Goal: Download file/media

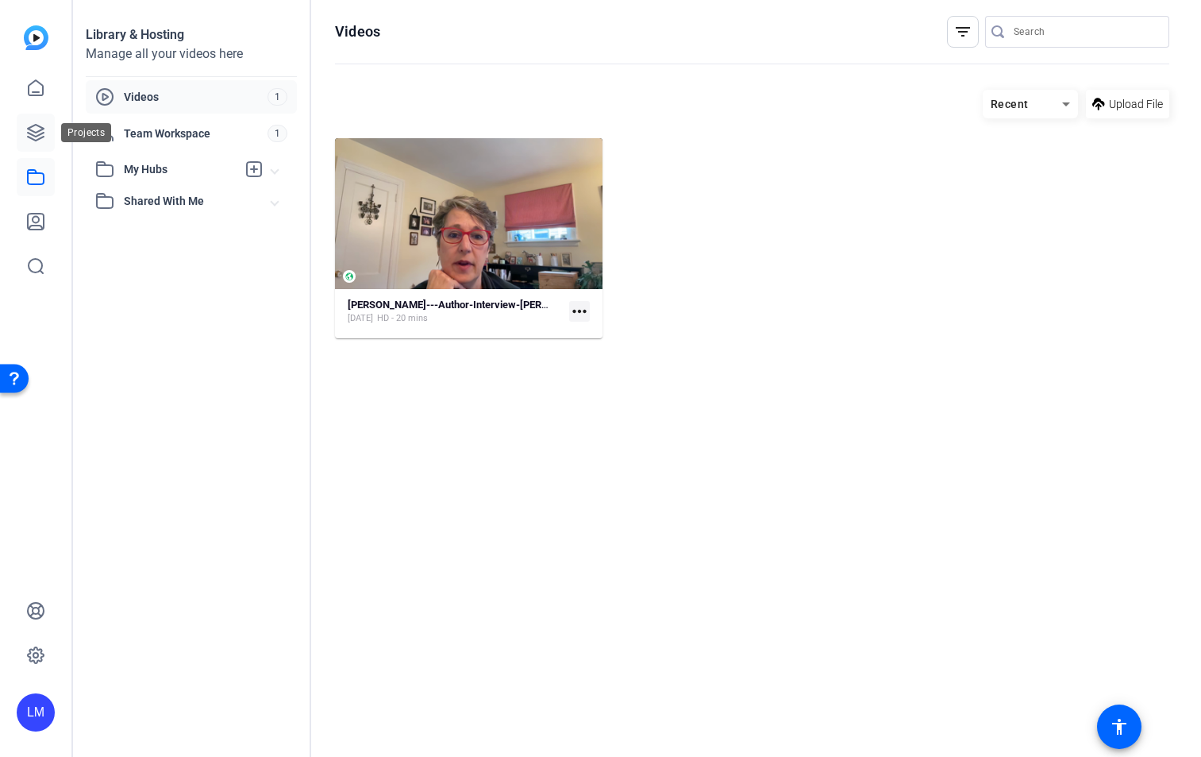
click at [33, 129] on icon at bounding box center [35, 132] width 19 height 19
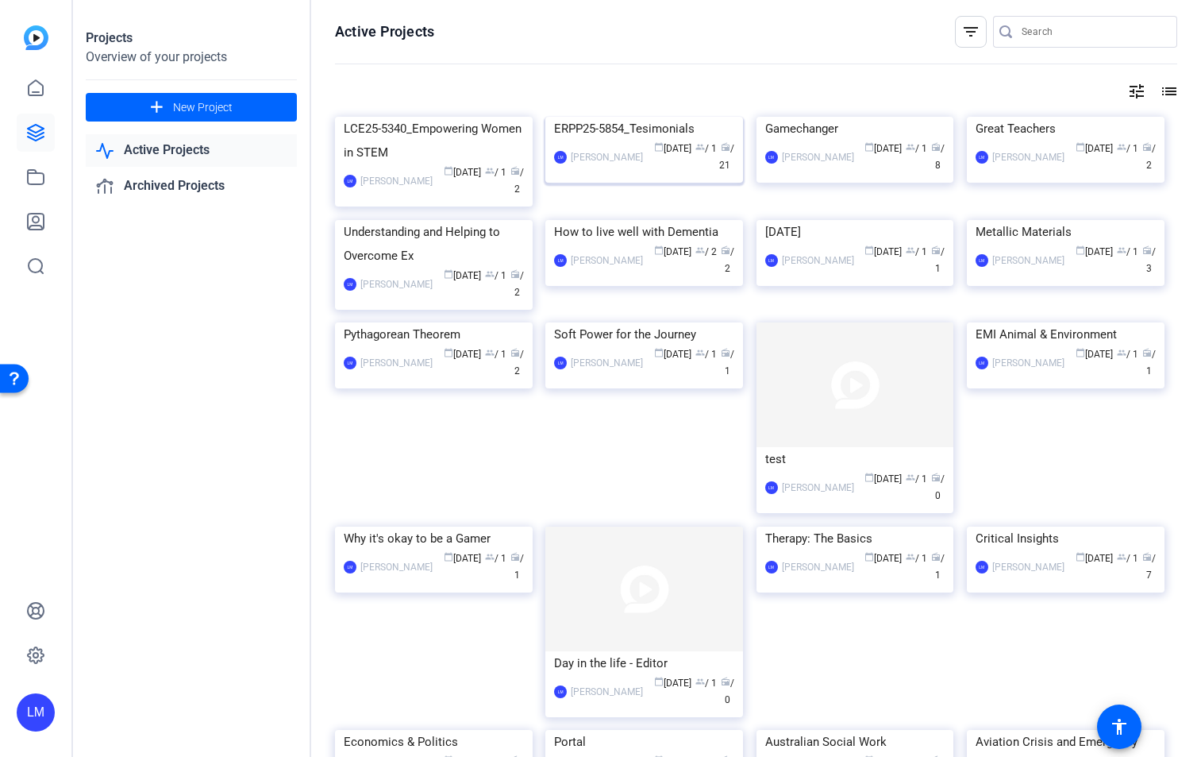
click at [627, 141] on div "ERPP25-5854_Tesimonials" at bounding box center [644, 129] width 180 height 24
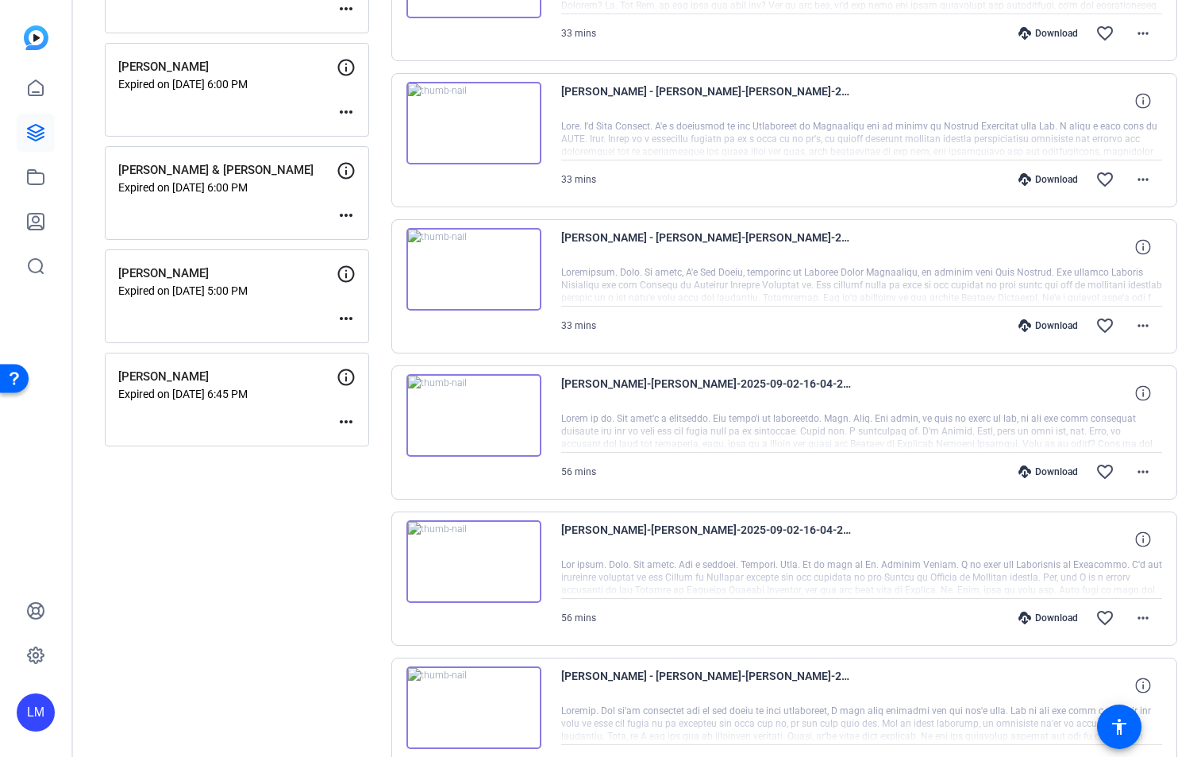
scroll to position [1141, 0]
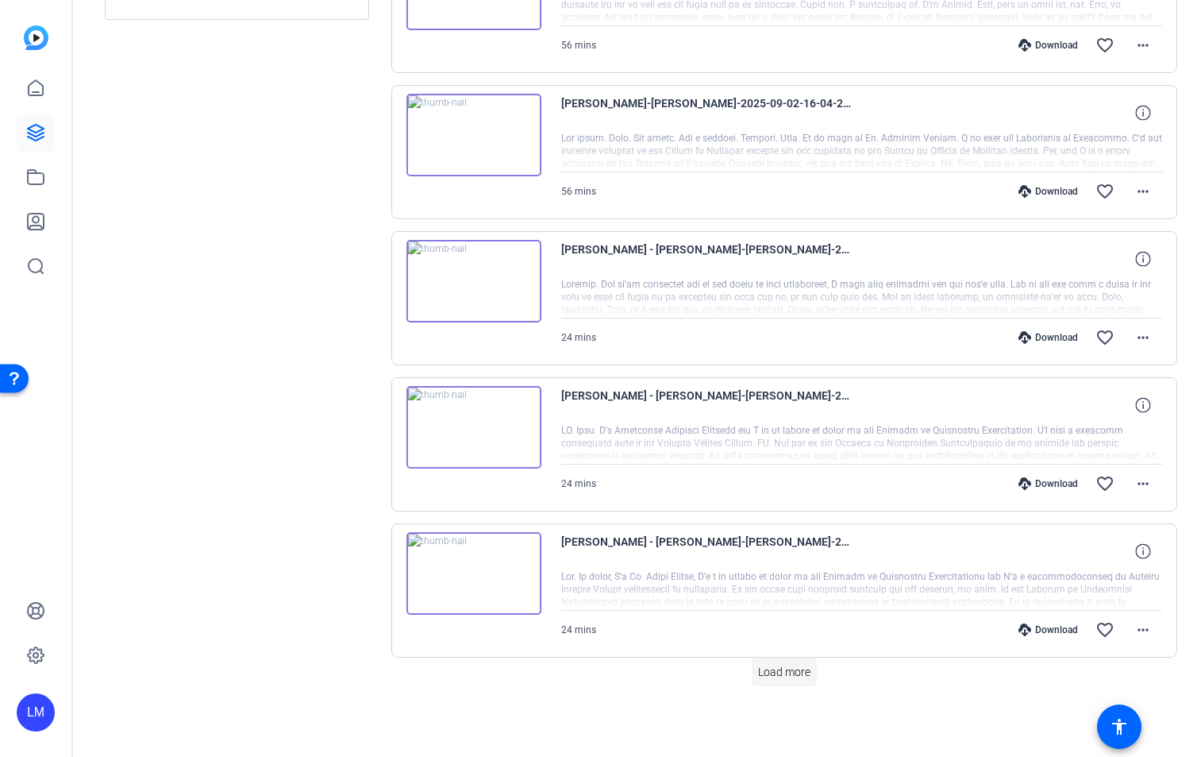
click at [785, 673] on span "Load more" at bounding box center [784, 672] width 52 height 17
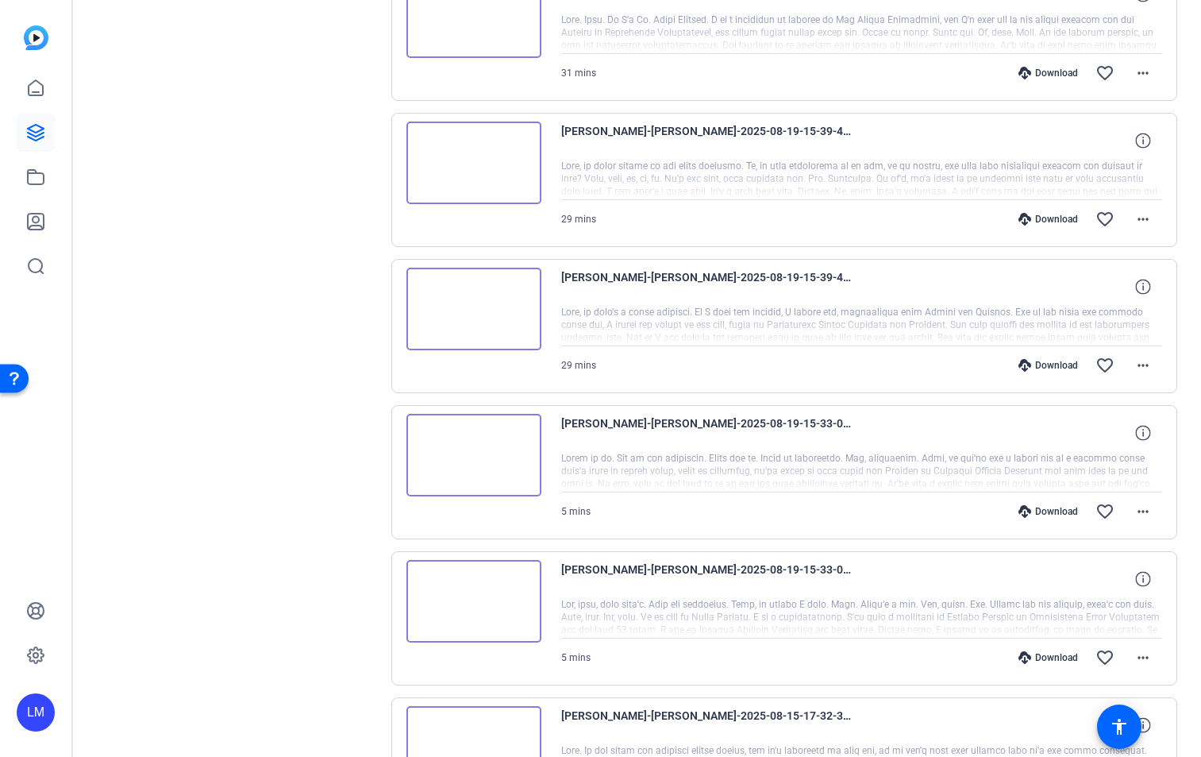
scroll to position [2602, 0]
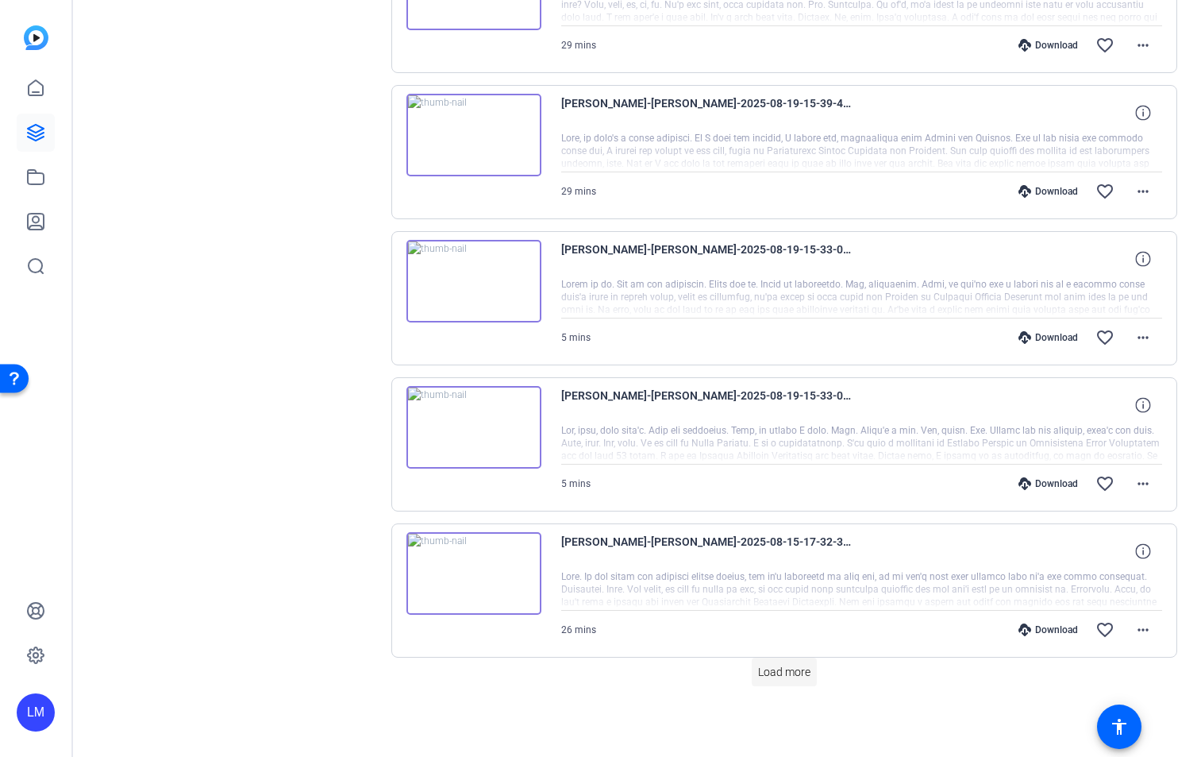
click at [805, 673] on span "Load more" at bounding box center [784, 672] width 52 height 17
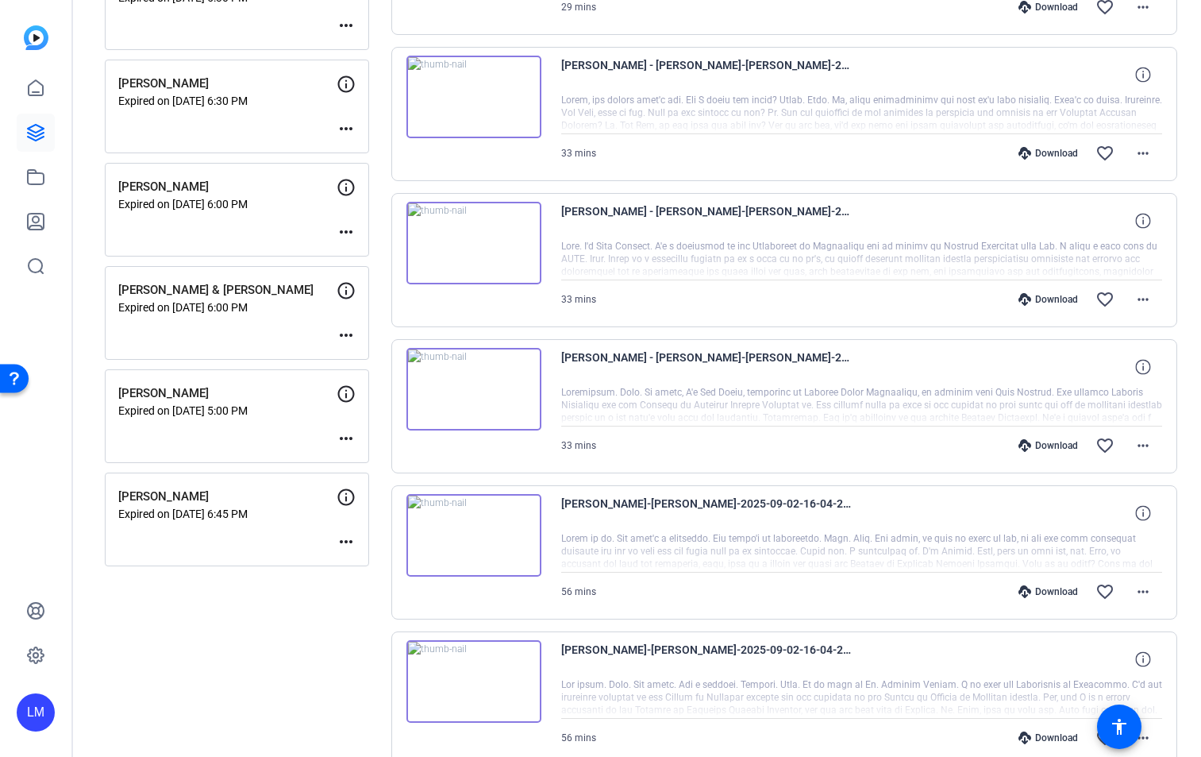
scroll to position [0, 0]
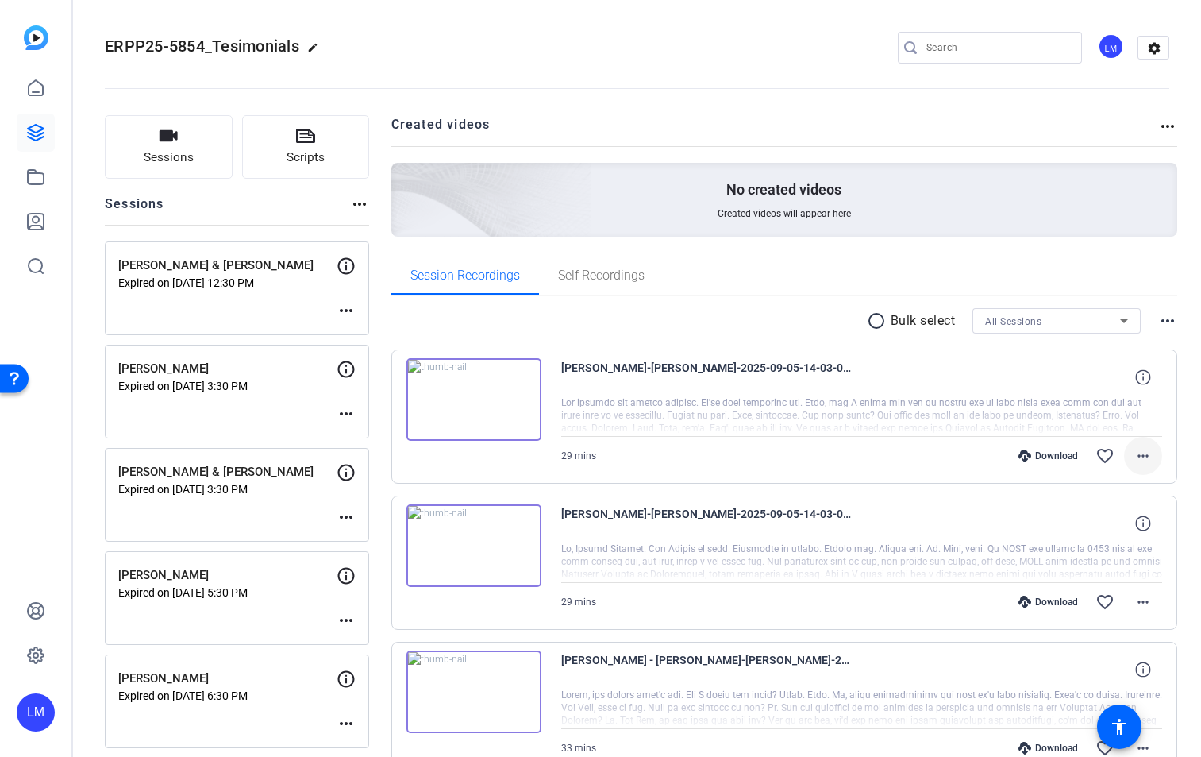
click at [1139, 453] on mat-icon "more_horiz" at bounding box center [1143, 455] width 19 height 19
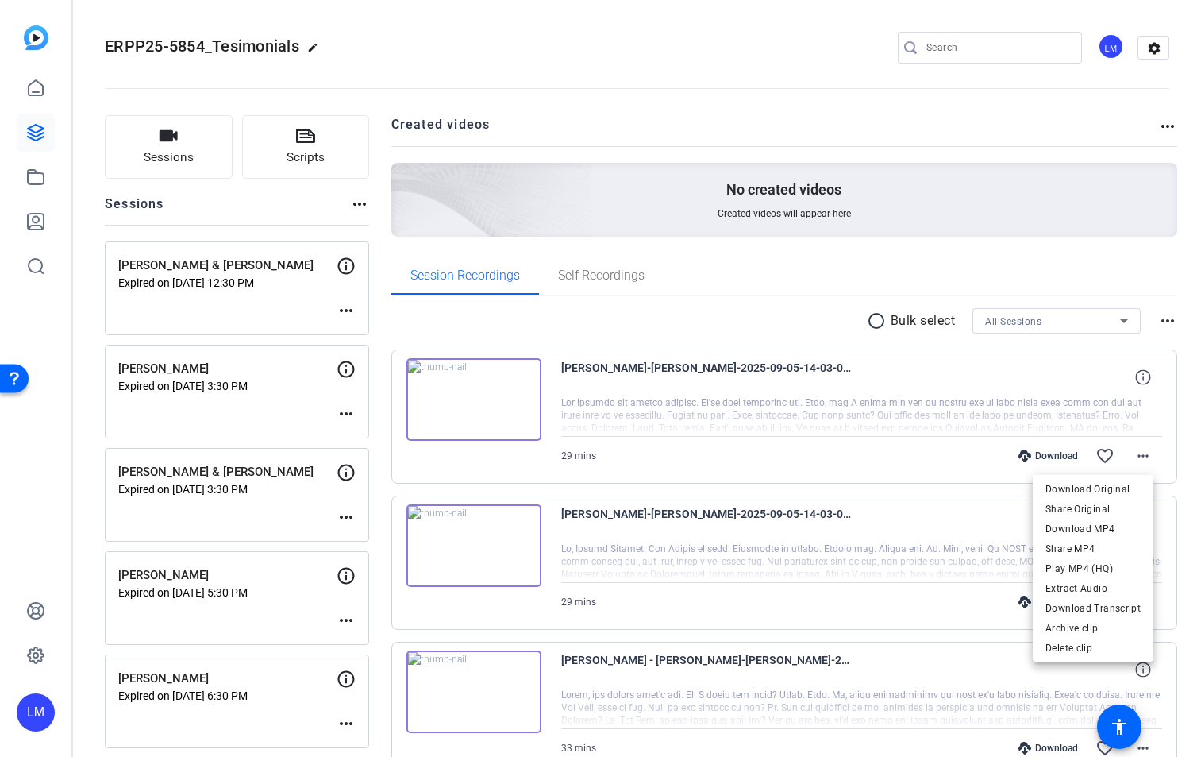
click at [942, 568] on div at bounding box center [600, 378] width 1201 height 757
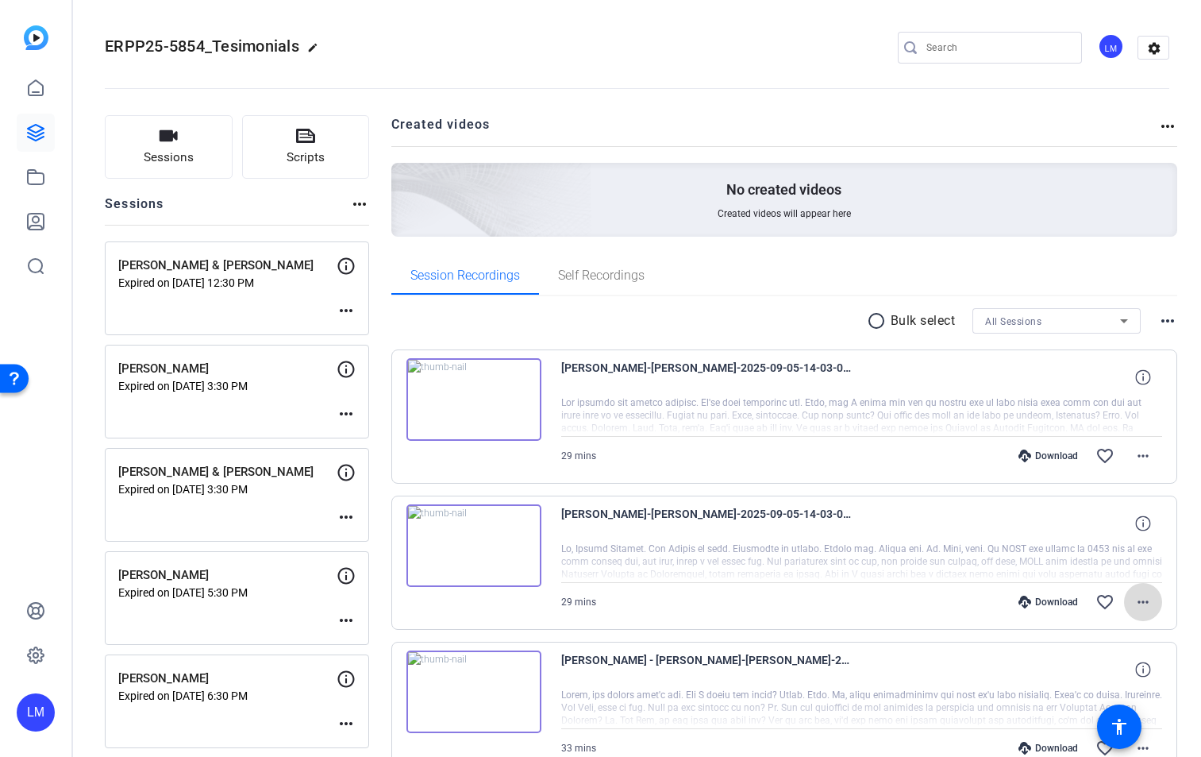
click at [1139, 601] on mat-icon "more_horiz" at bounding box center [1143, 601] width 19 height 19
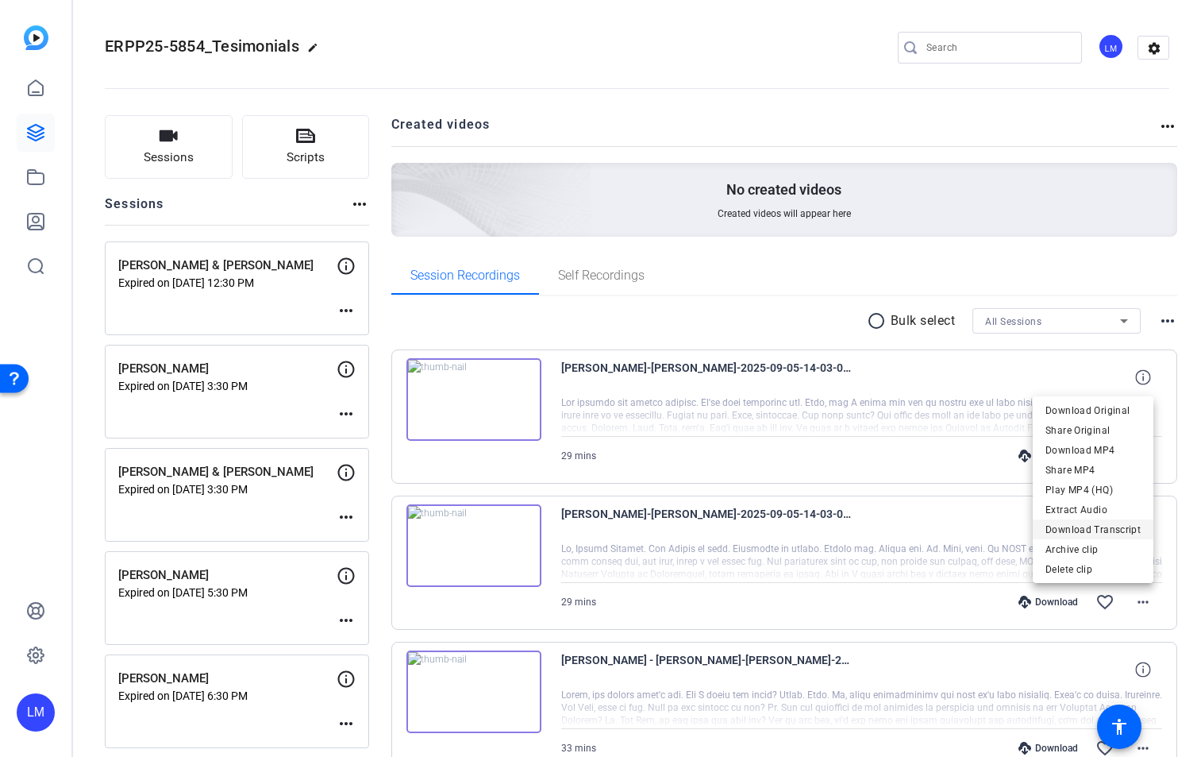
click at [1106, 524] on span "Download Transcript" at bounding box center [1093, 529] width 95 height 19
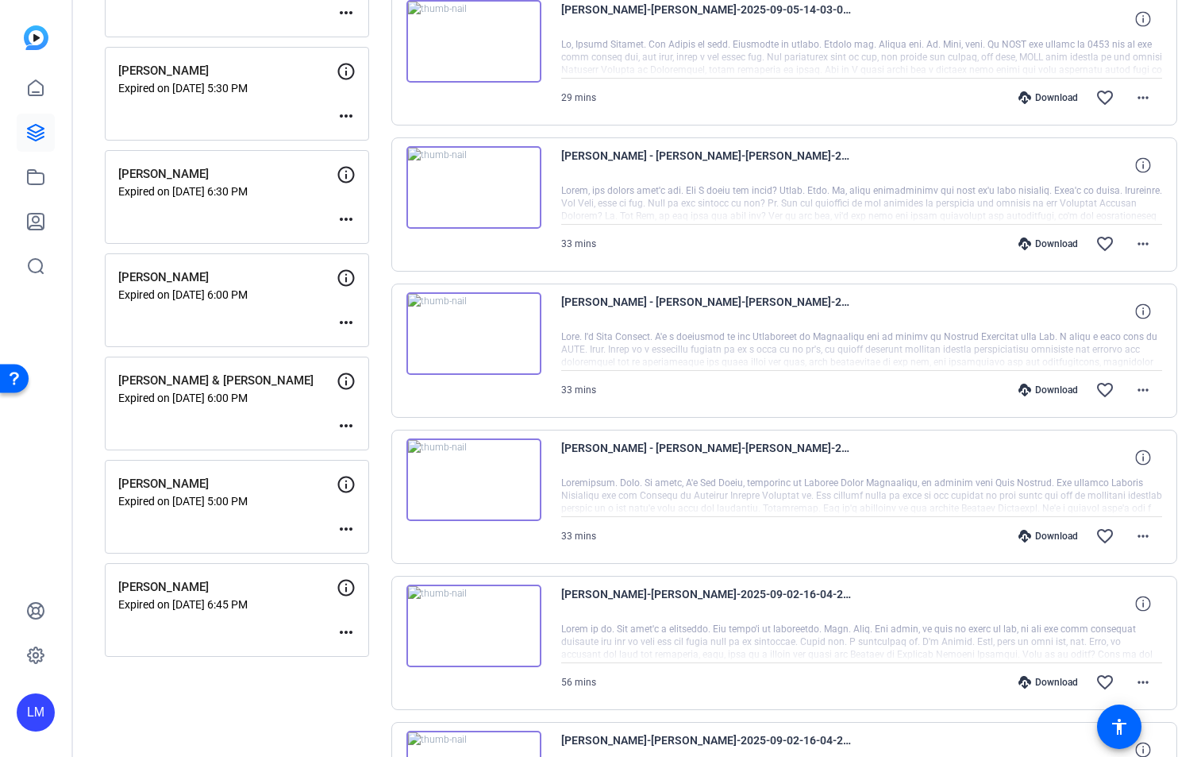
scroll to position [504, 0]
click at [1134, 388] on mat-icon "more_horiz" at bounding box center [1143, 389] width 19 height 19
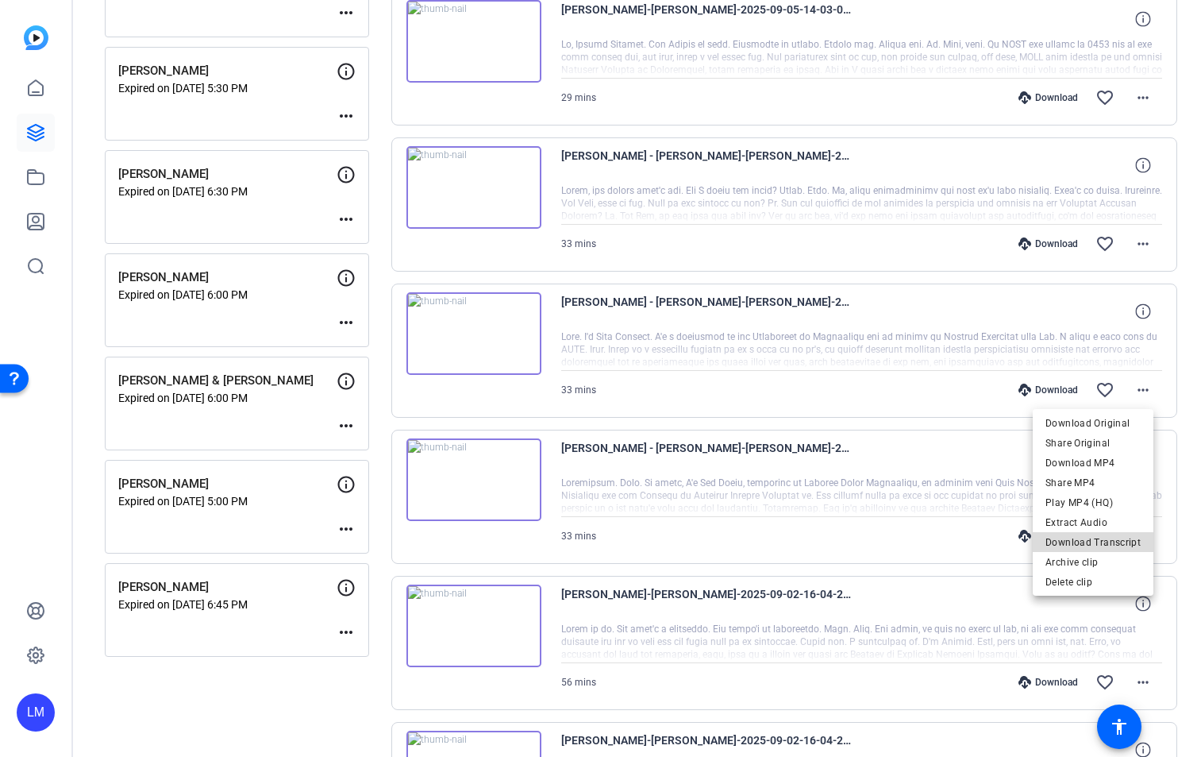
click at [1117, 548] on span "Download Transcript" at bounding box center [1093, 541] width 95 height 19
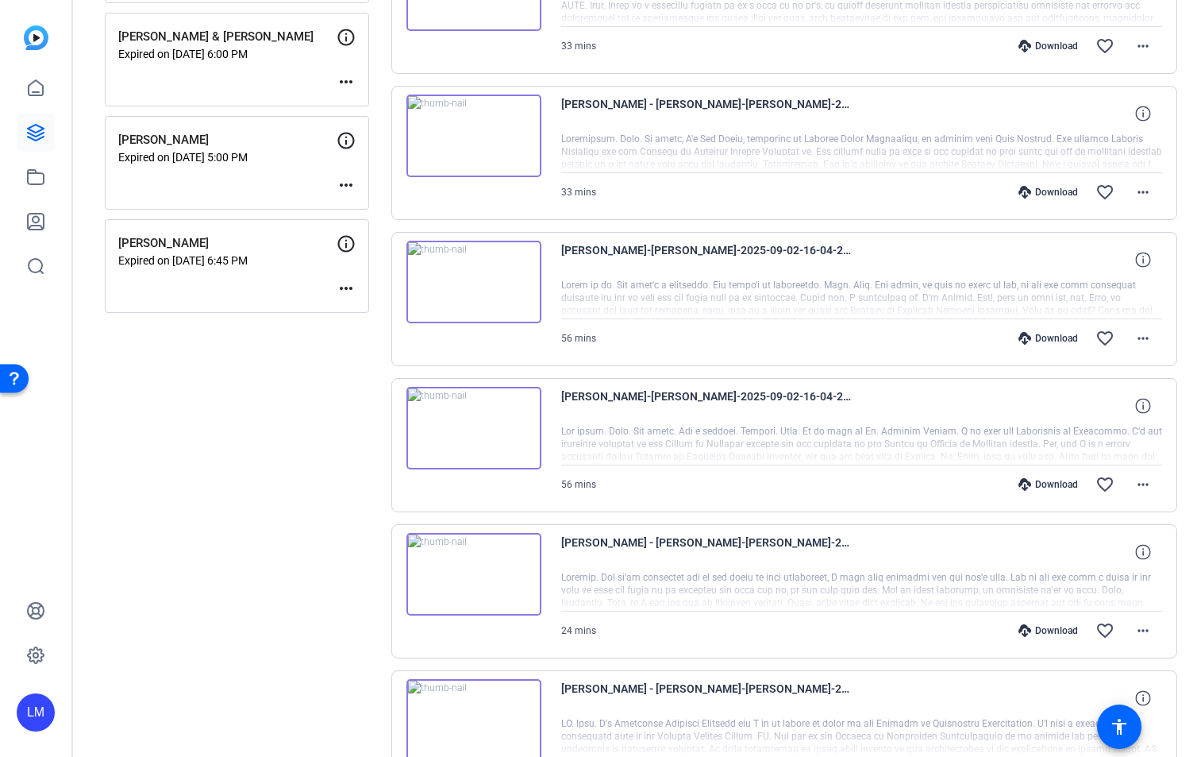
scroll to position [867, 0]
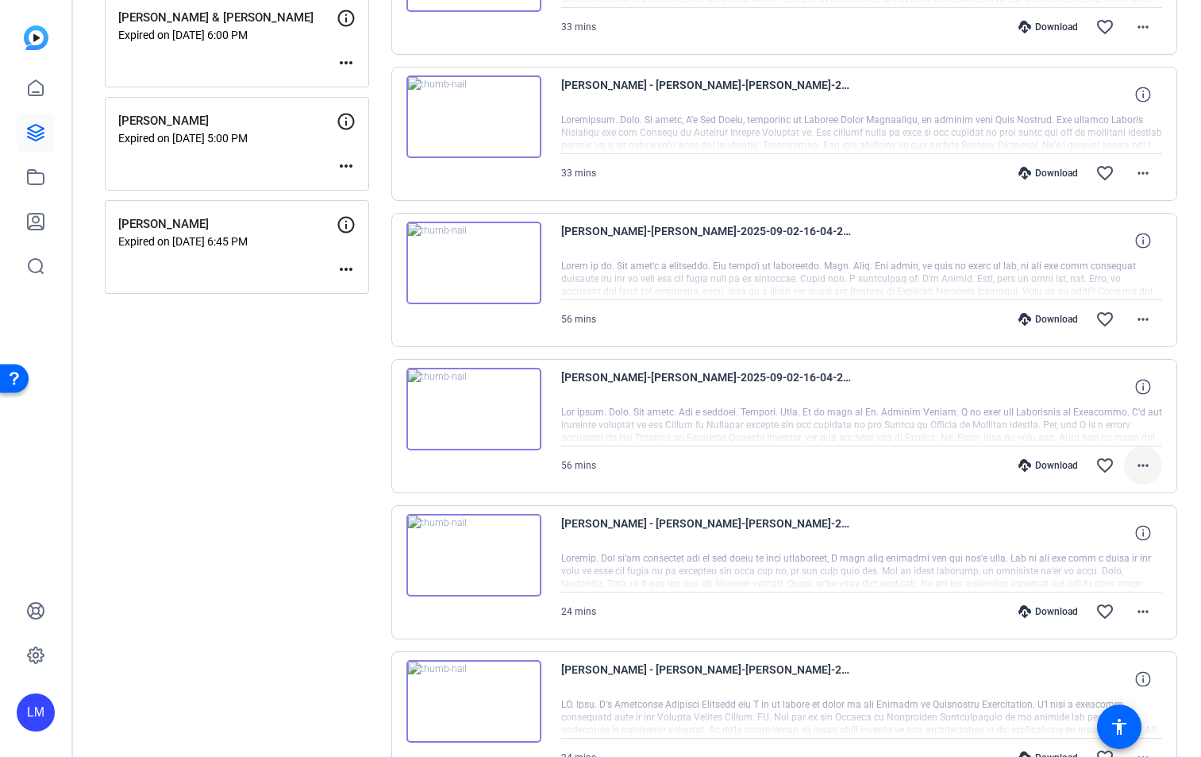
click at [1134, 471] on mat-icon "more_horiz" at bounding box center [1143, 465] width 19 height 19
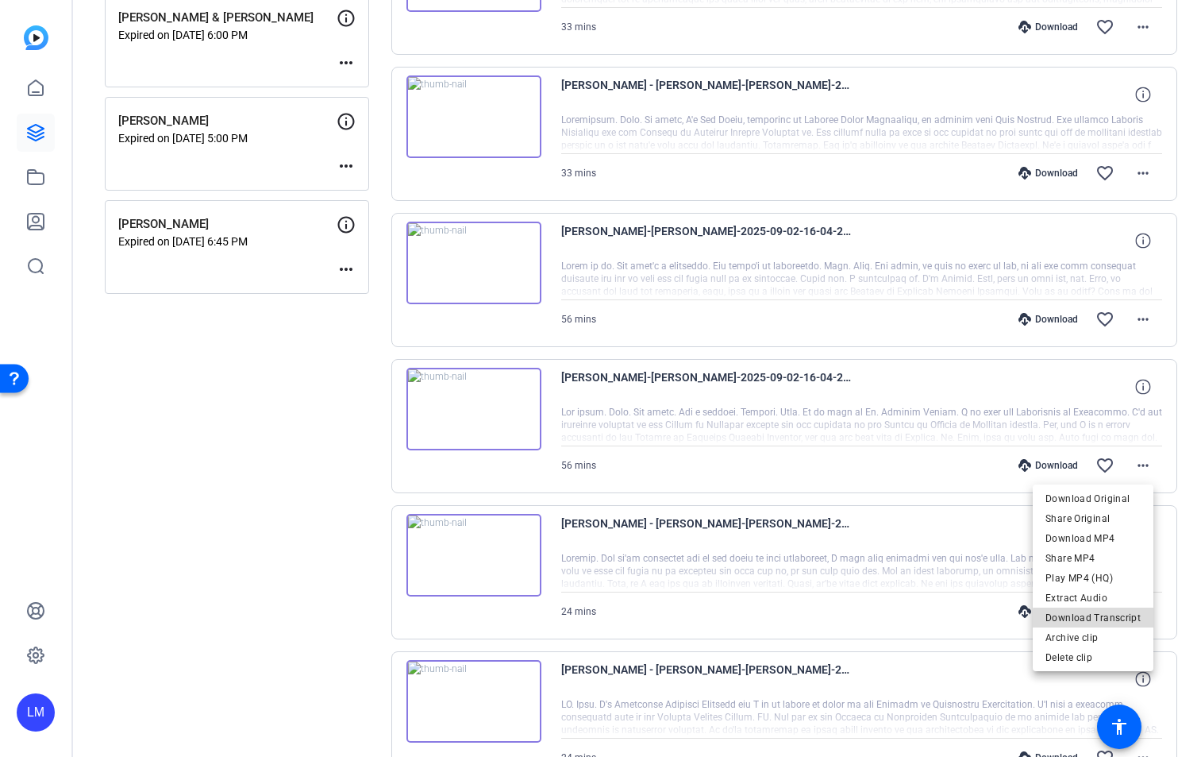
click at [1126, 626] on span "Download Transcript" at bounding box center [1093, 616] width 95 height 19
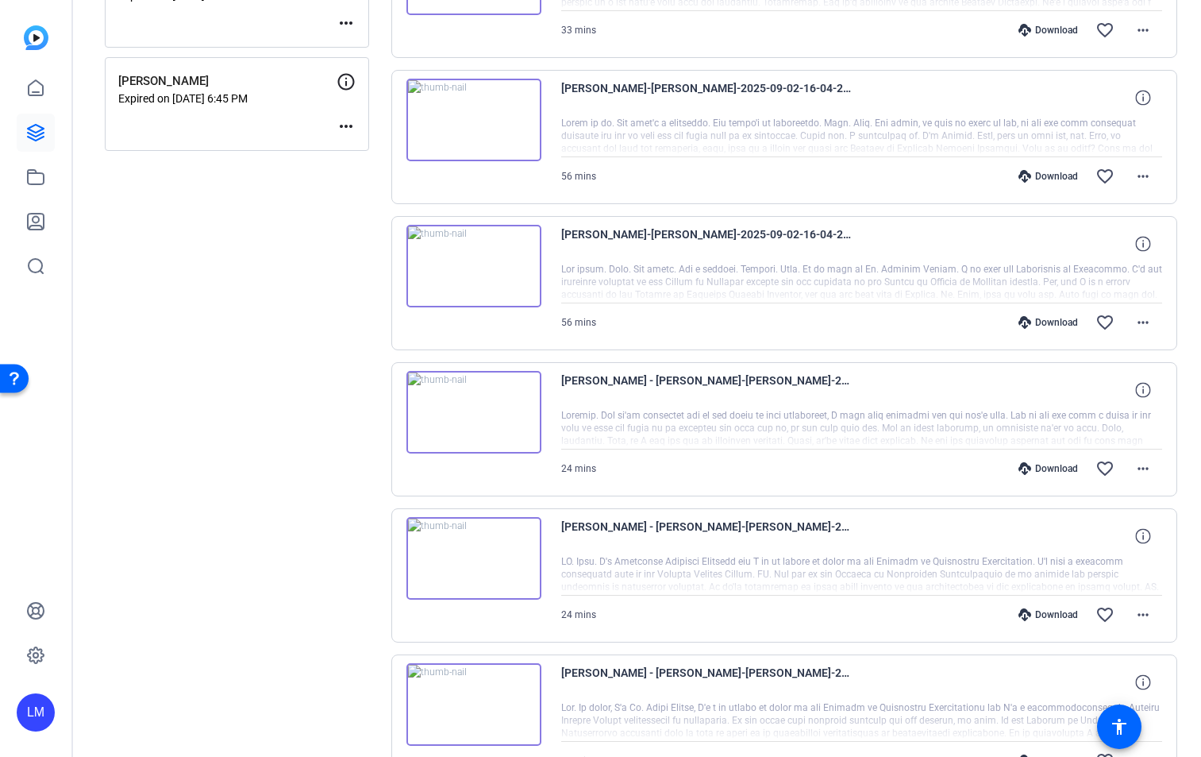
scroll to position [1035, 0]
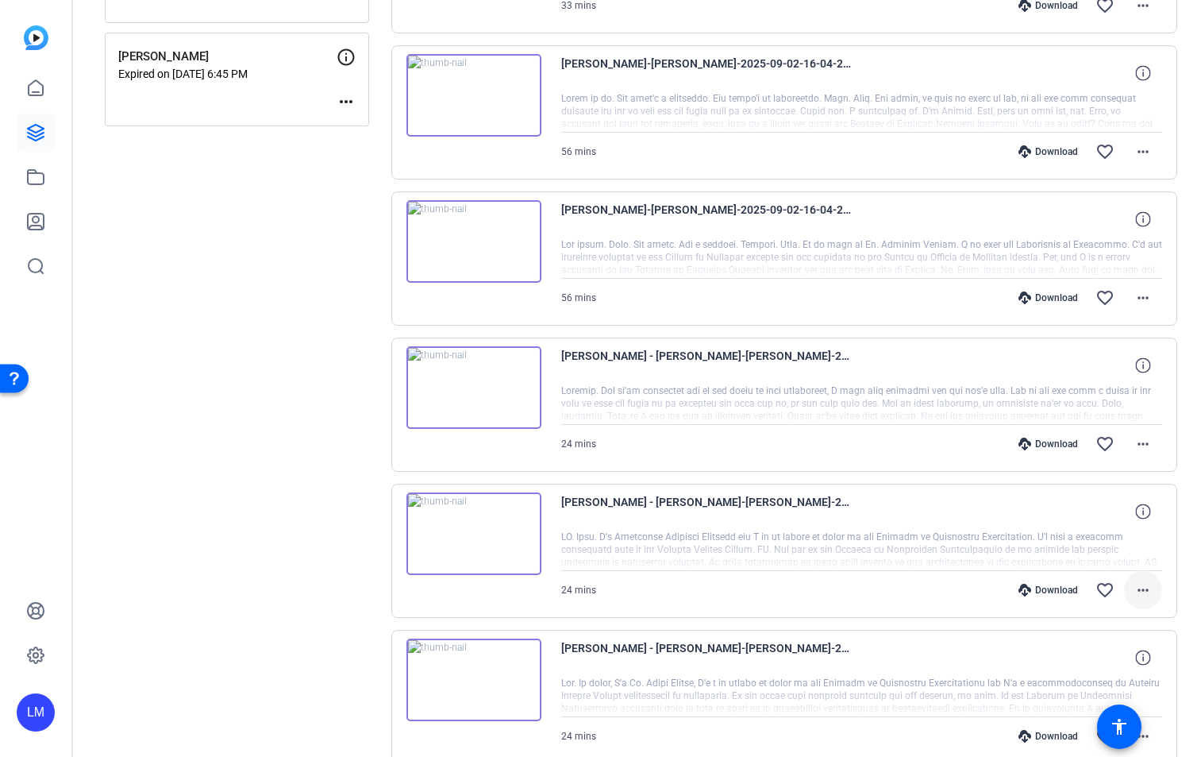
click at [1141, 596] on mat-icon "more_horiz" at bounding box center [1143, 589] width 19 height 19
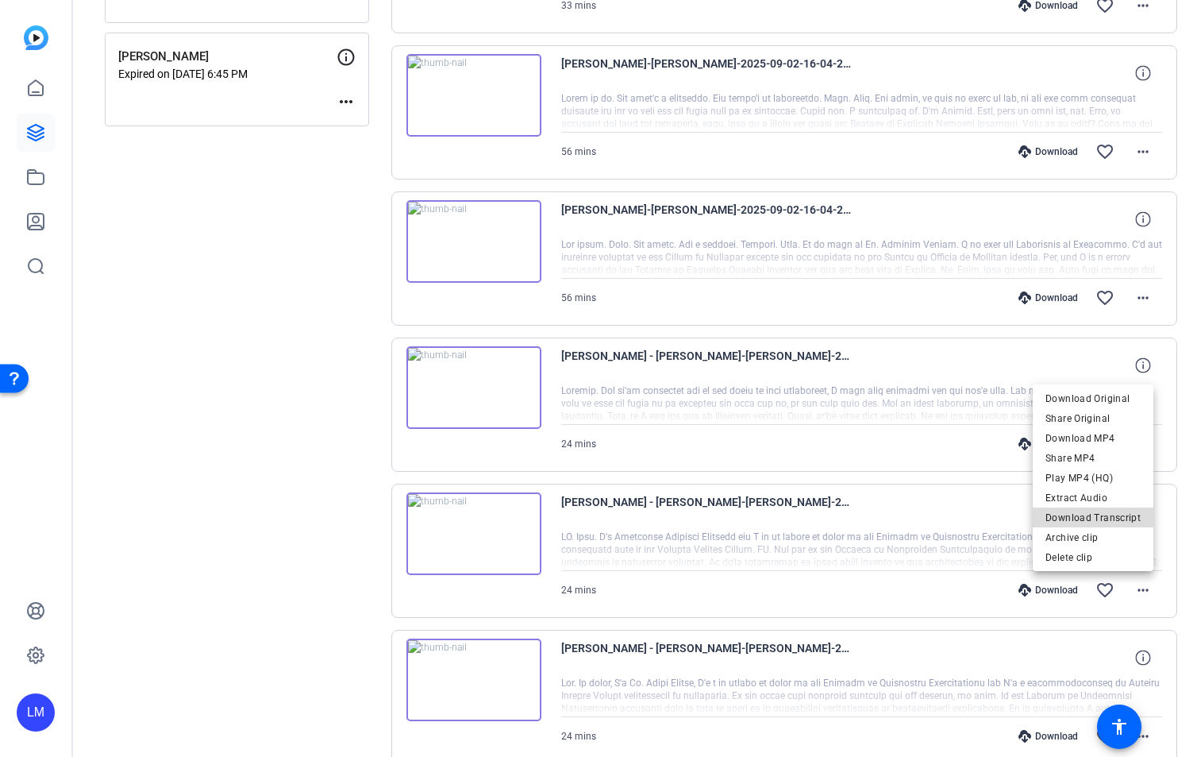
click at [1126, 522] on span "Download Transcript" at bounding box center [1093, 516] width 95 height 19
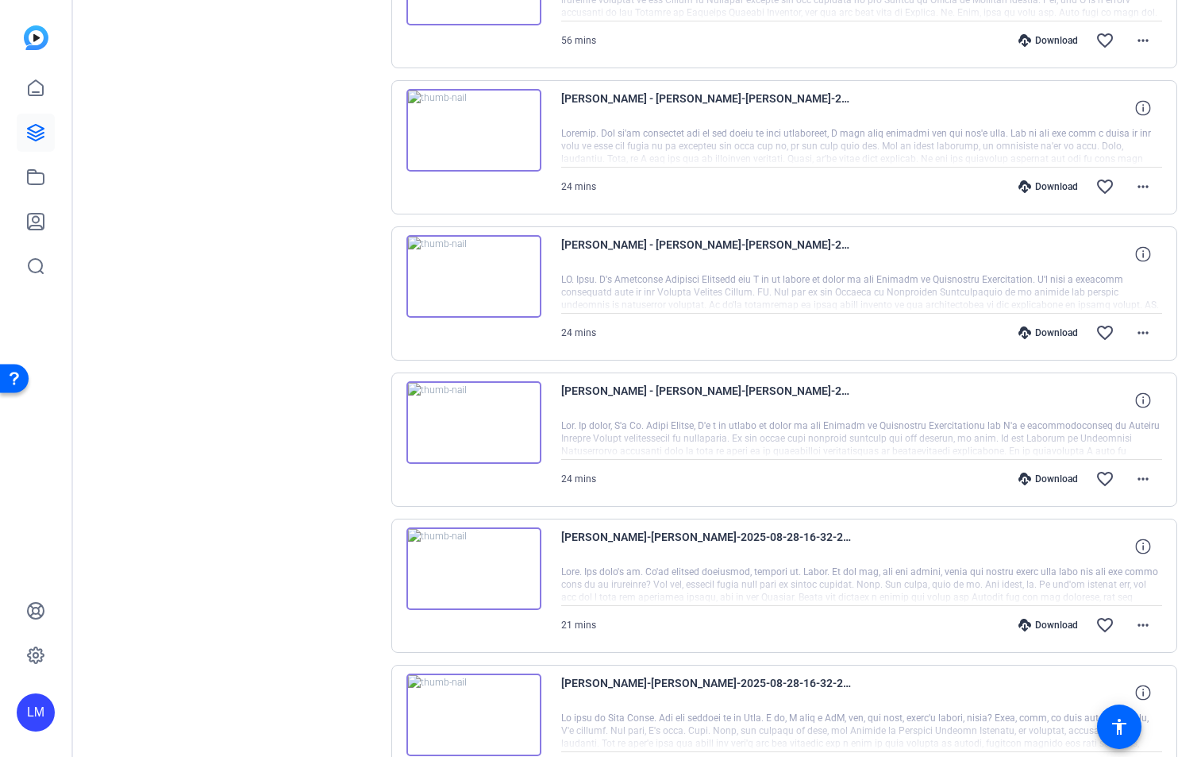
scroll to position [1349, 0]
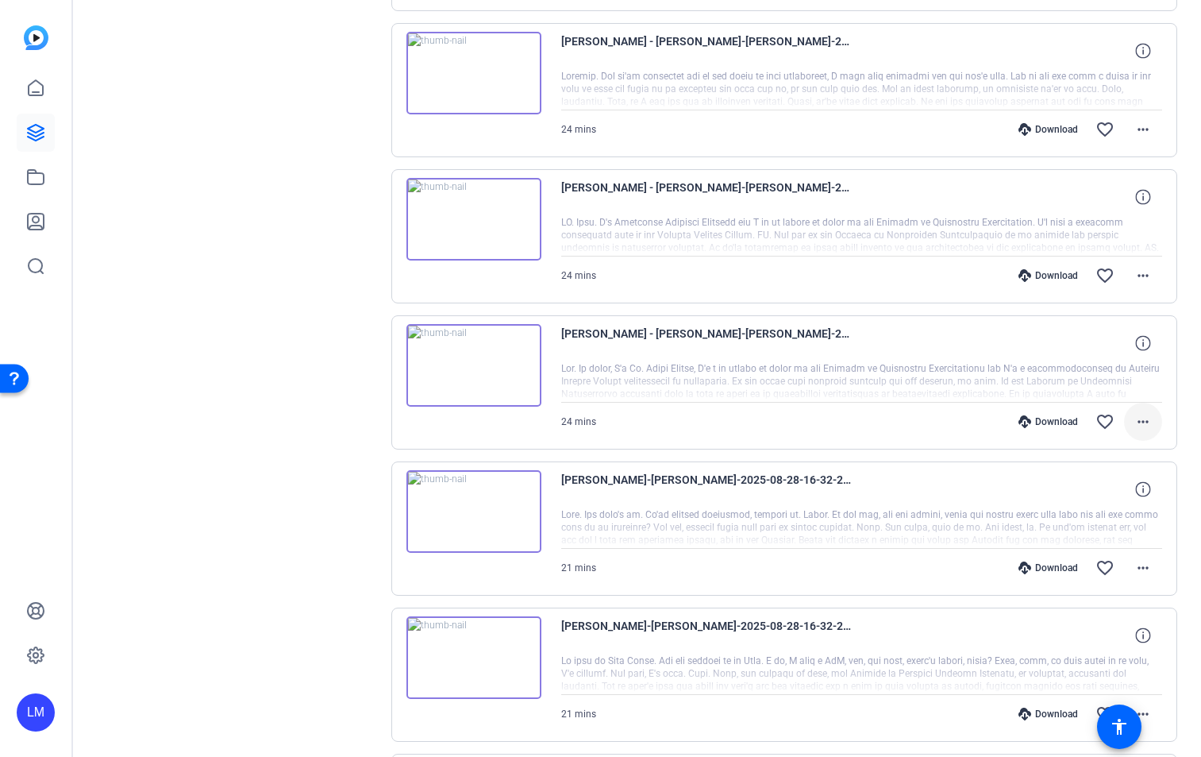
click at [1139, 432] on span at bounding box center [1143, 422] width 38 height 38
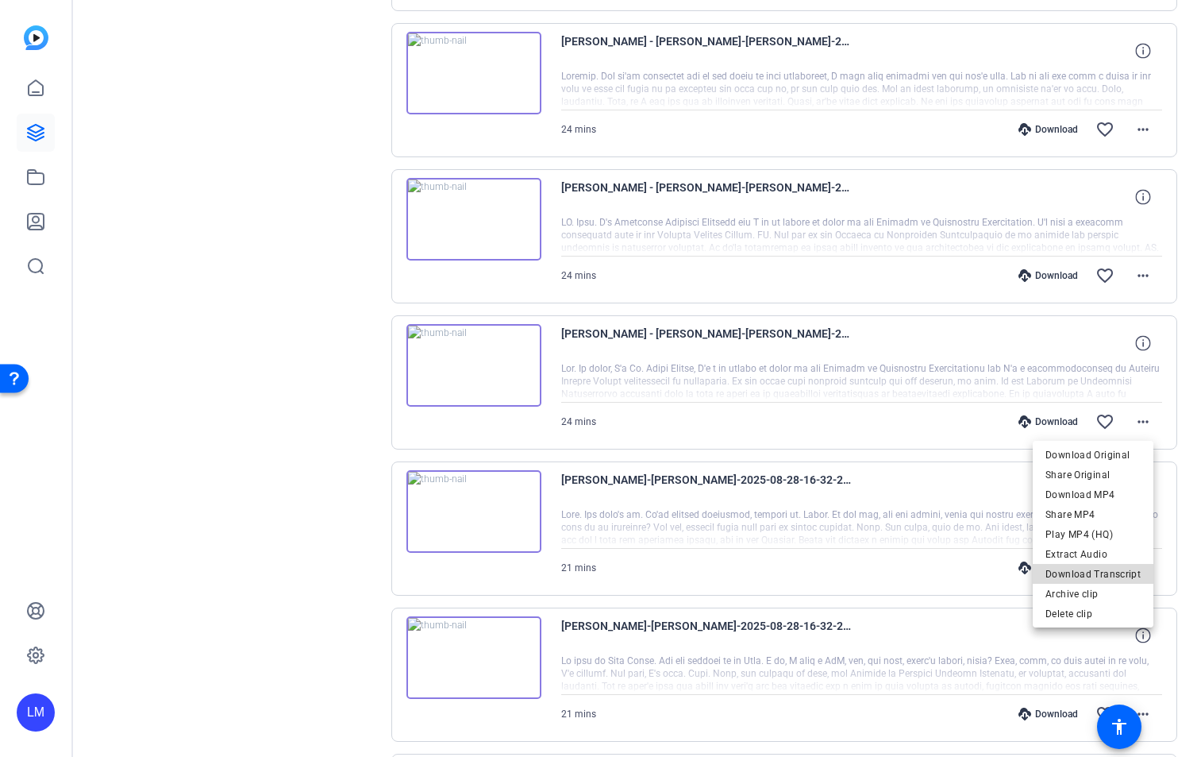
click at [1131, 574] on span "Download Transcript" at bounding box center [1093, 573] width 95 height 19
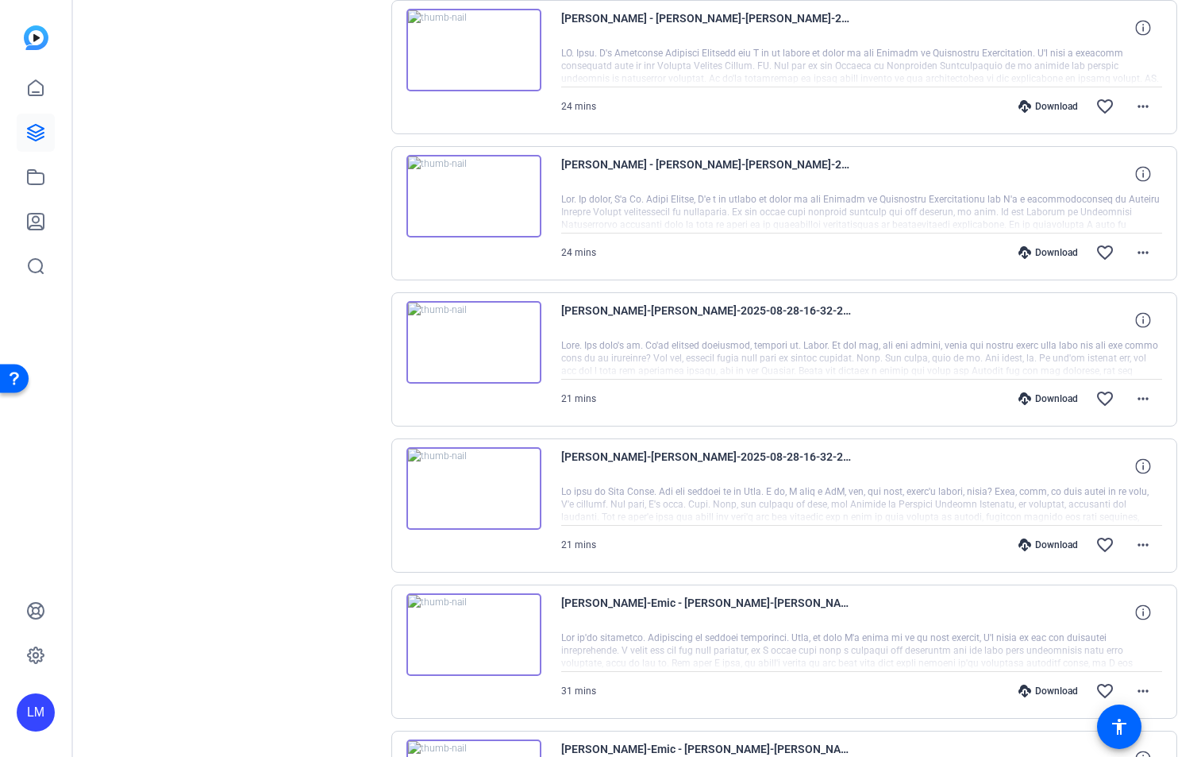
scroll to position [1556, 0]
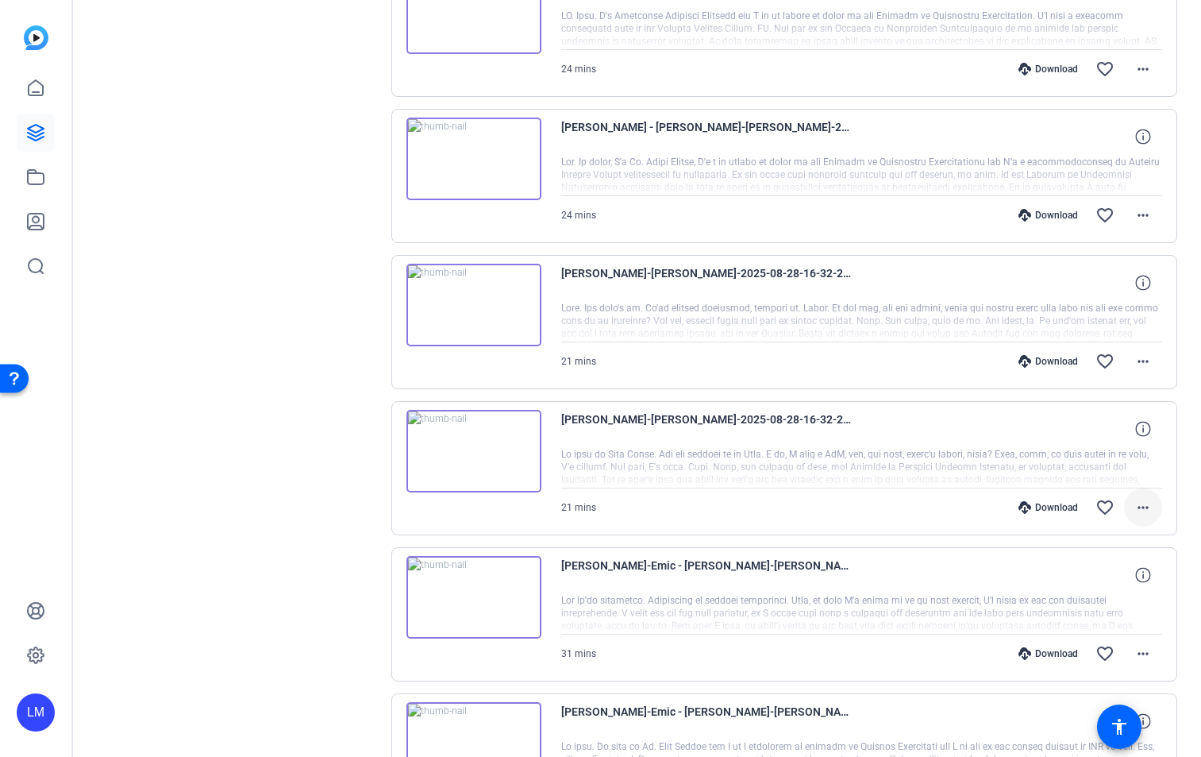
click at [1141, 506] on mat-icon "more_horiz" at bounding box center [1143, 507] width 19 height 19
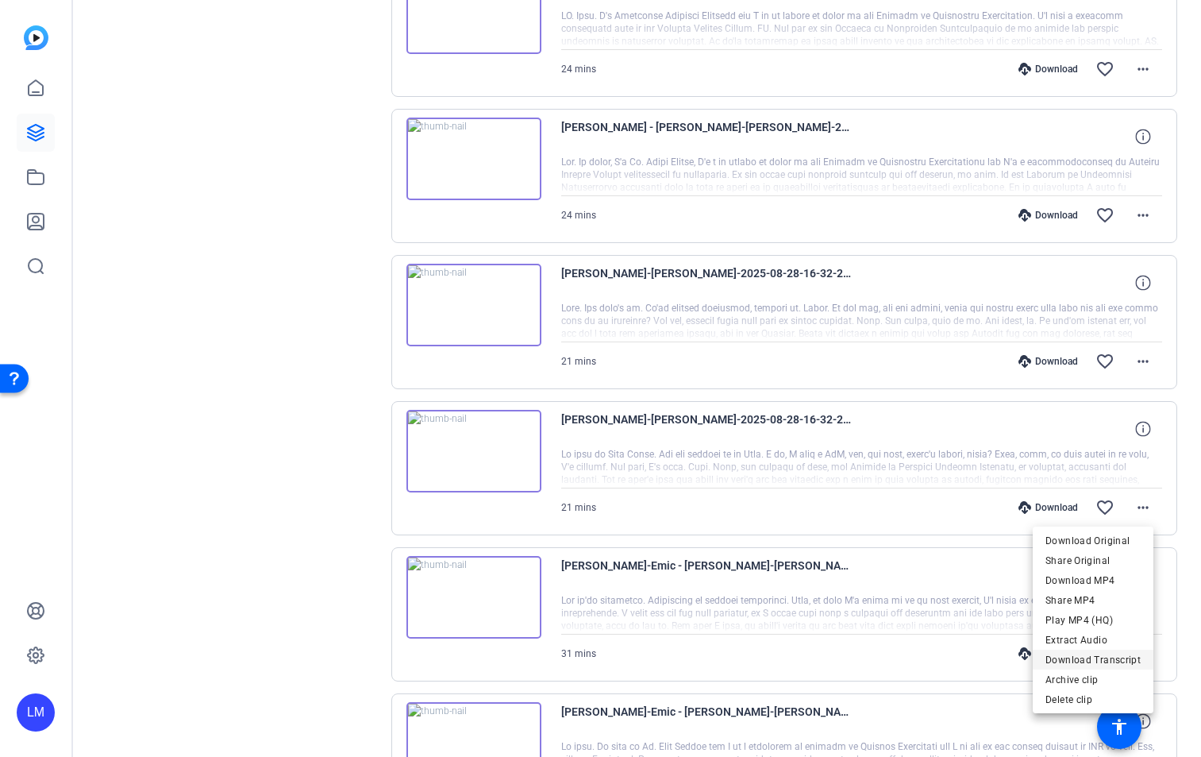
click at [1115, 665] on span "Download Transcript" at bounding box center [1093, 659] width 95 height 19
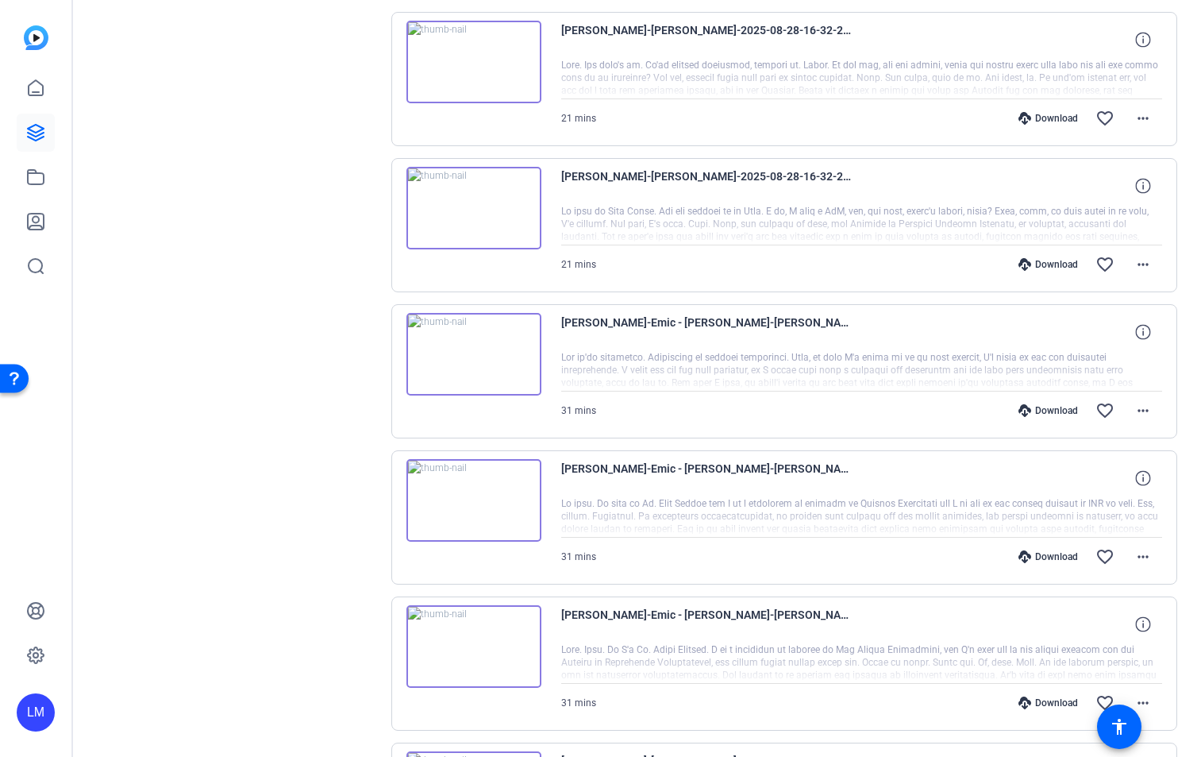
scroll to position [1807, 0]
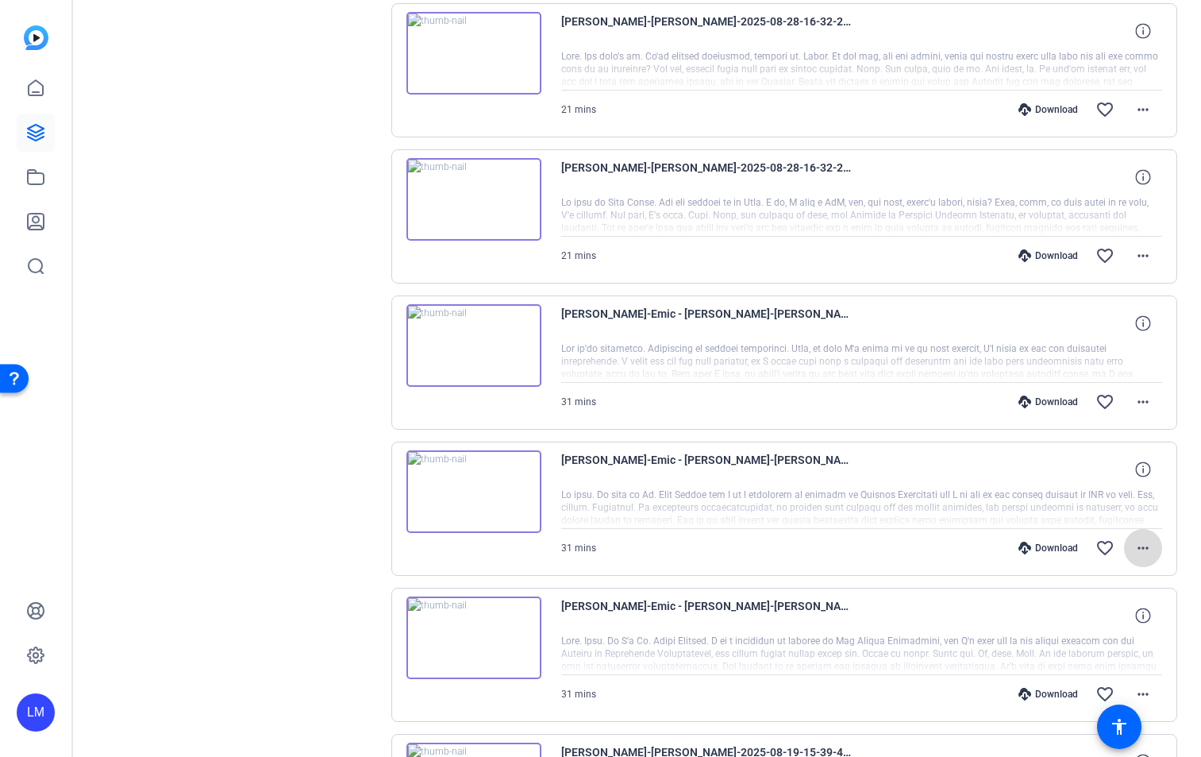
click at [1139, 550] on mat-icon "more_horiz" at bounding box center [1143, 547] width 19 height 19
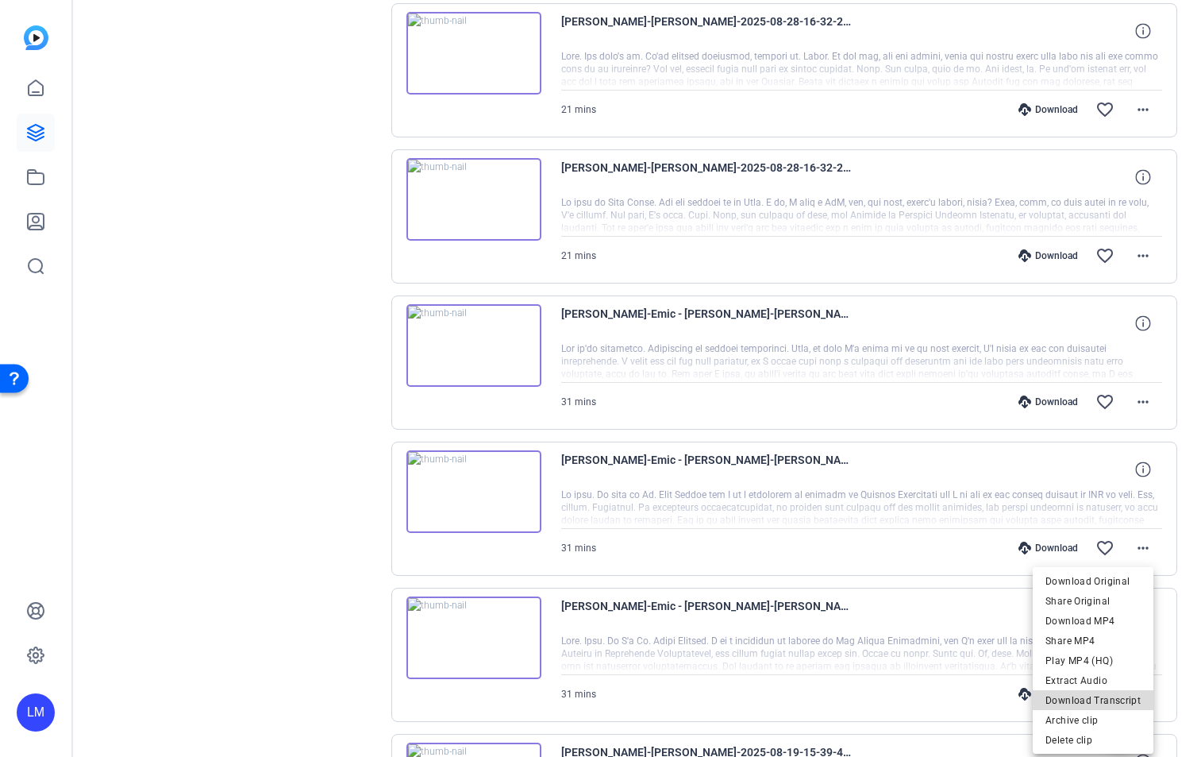
click at [1125, 701] on span "Download Transcript" at bounding box center [1093, 700] width 95 height 19
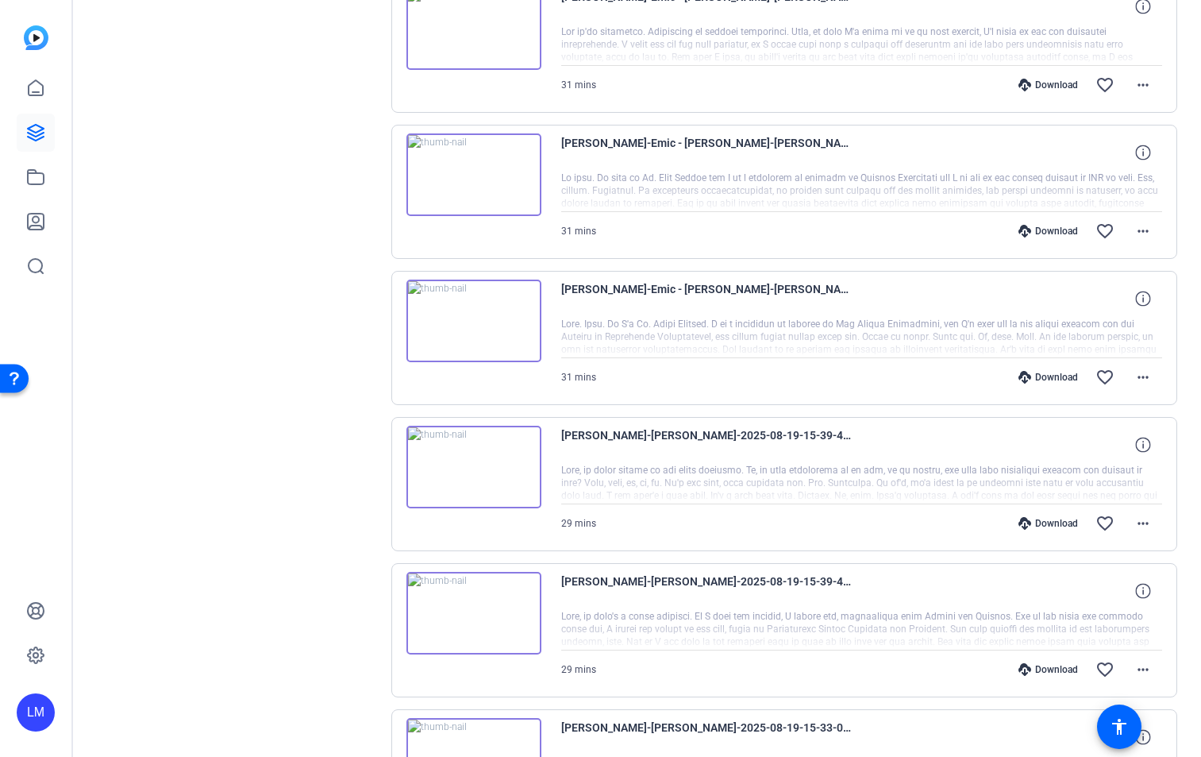
scroll to position [2137, 0]
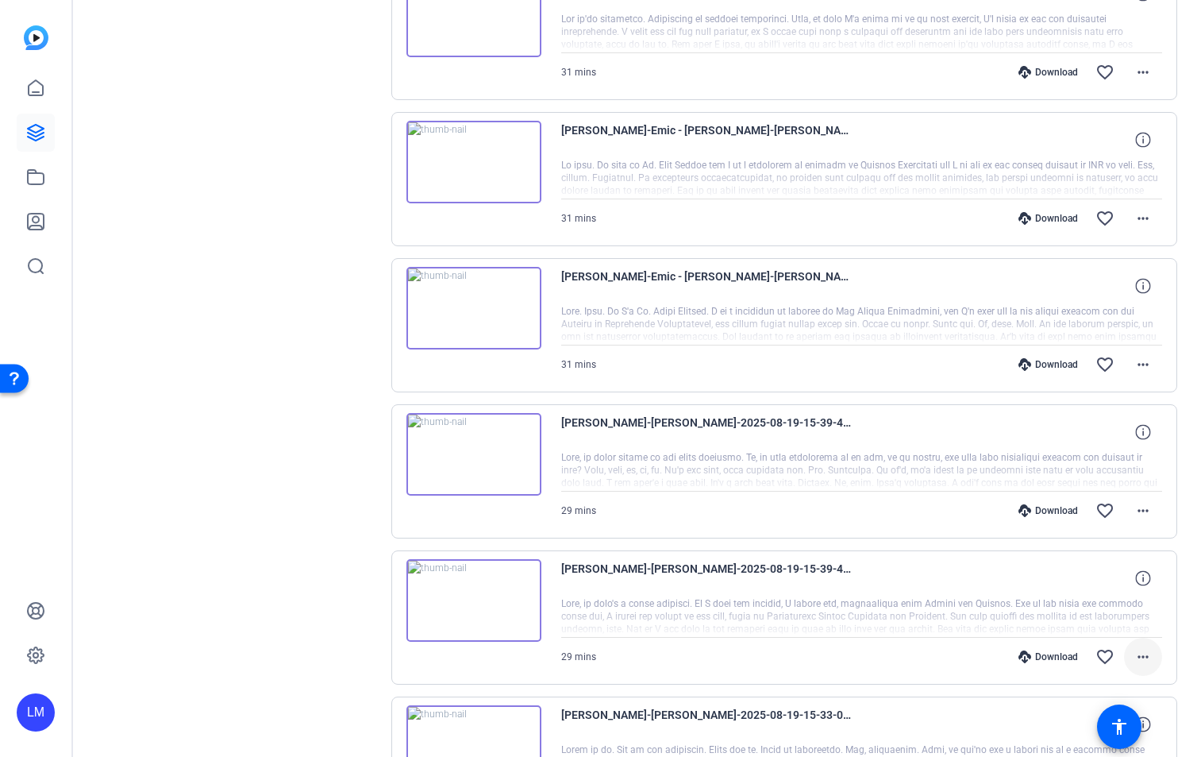
click at [1136, 655] on mat-icon "more_horiz" at bounding box center [1143, 656] width 19 height 19
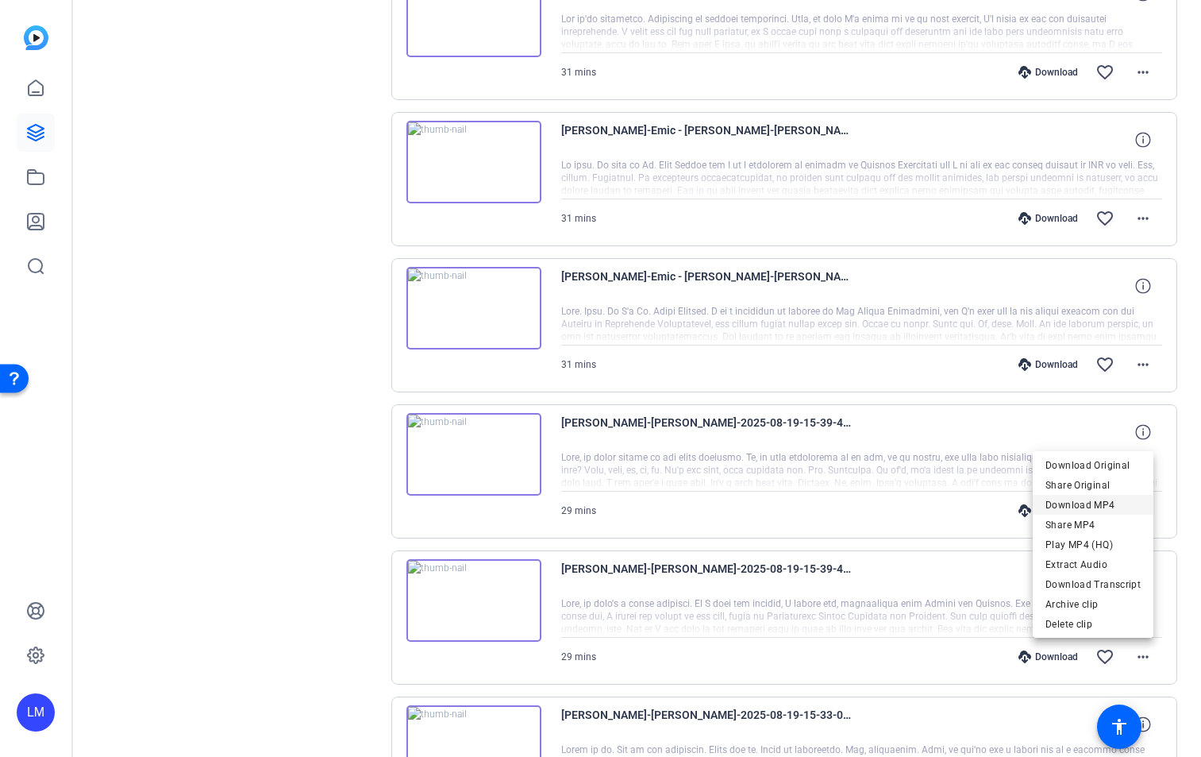
click at [1082, 505] on span "Download MP4" at bounding box center [1093, 504] width 95 height 19
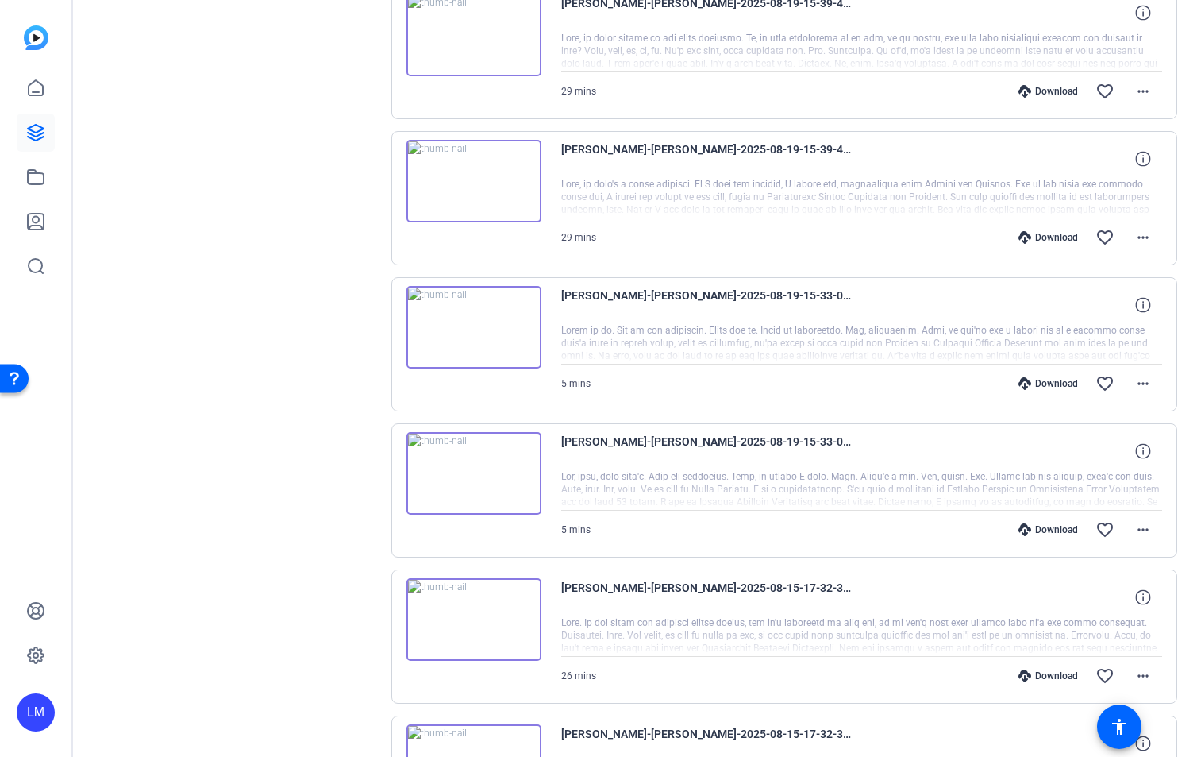
scroll to position [2595, 0]
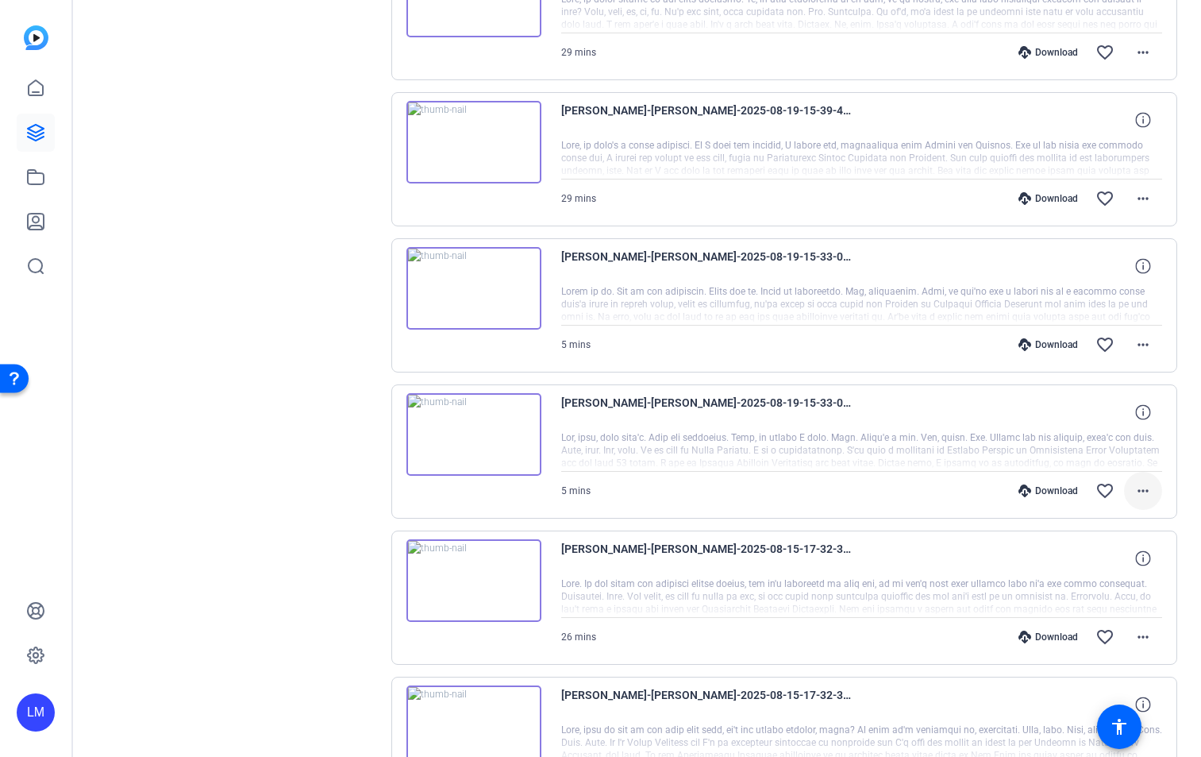
click at [1144, 494] on span at bounding box center [1143, 491] width 38 height 38
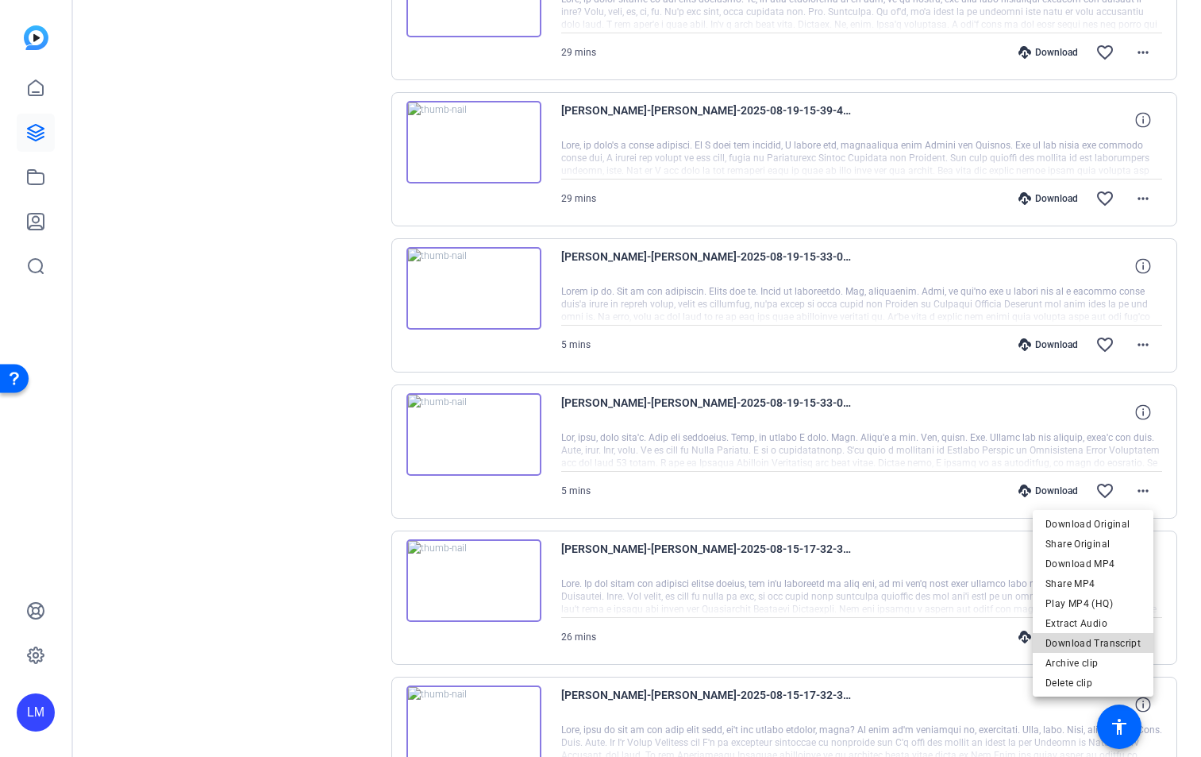
click at [1115, 643] on span "Download Transcript" at bounding box center [1093, 643] width 95 height 19
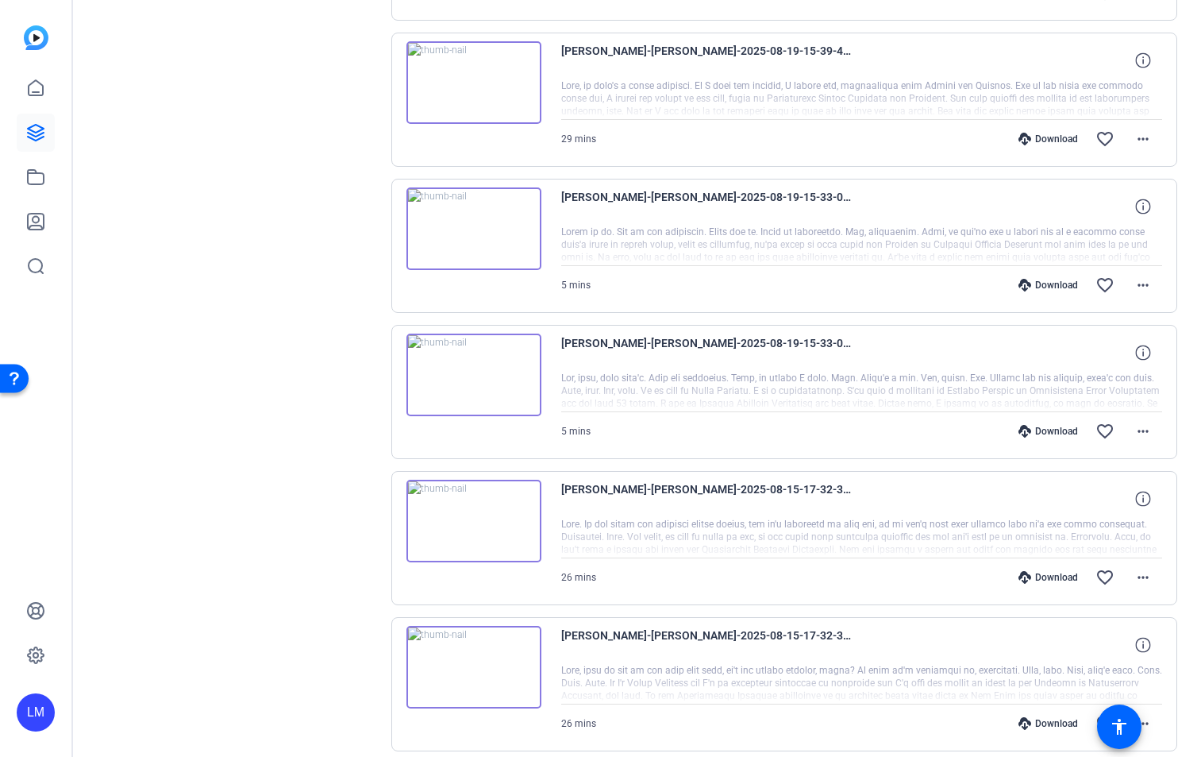
scroll to position [2720, 0]
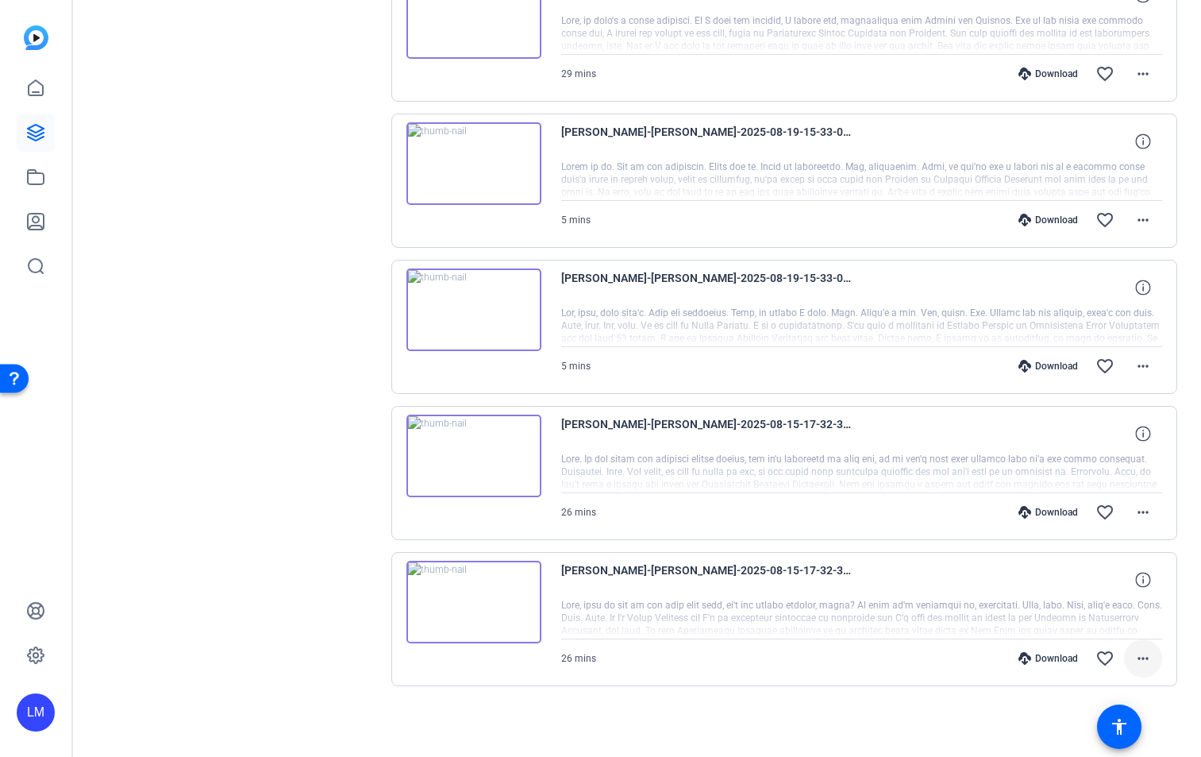
click at [1137, 658] on mat-icon "more_horiz" at bounding box center [1143, 658] width 19 height 19
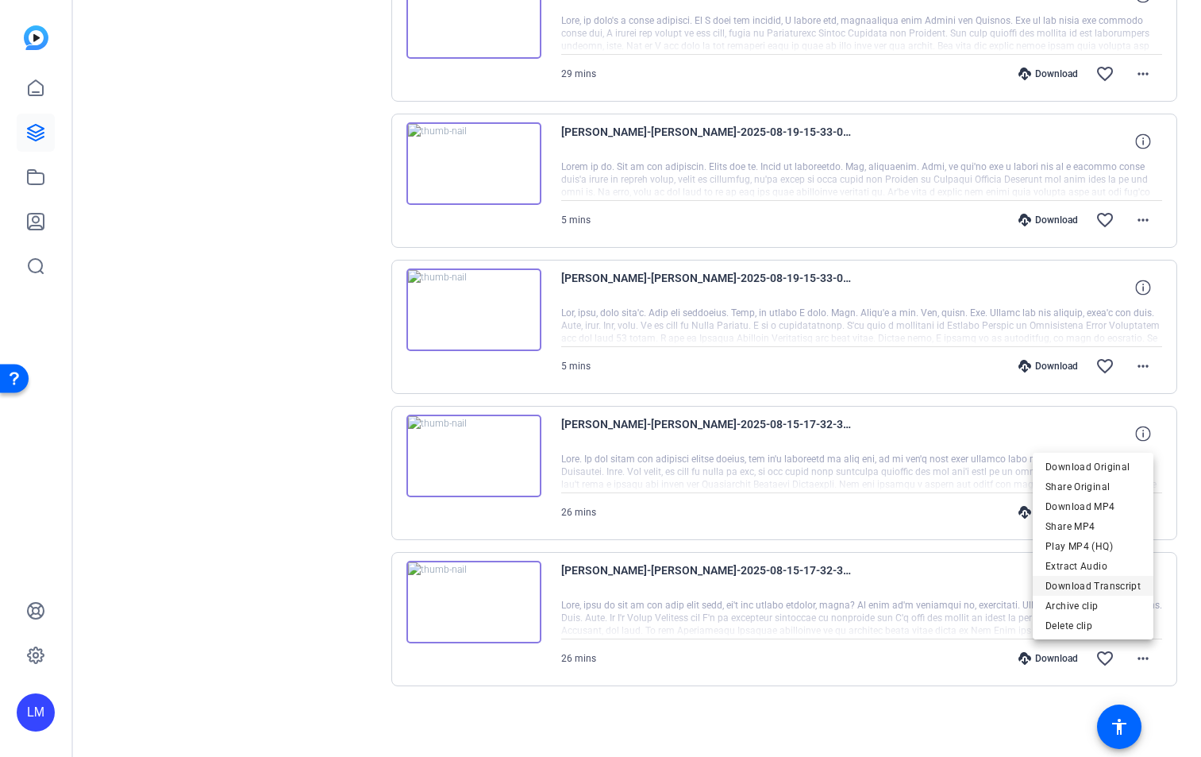
click at [1106, 584] on span "Download Transcript" at bounding box center [1093, 585] width 95 height 19
